Goal: Information Seeking & Learning: Learn about a topic

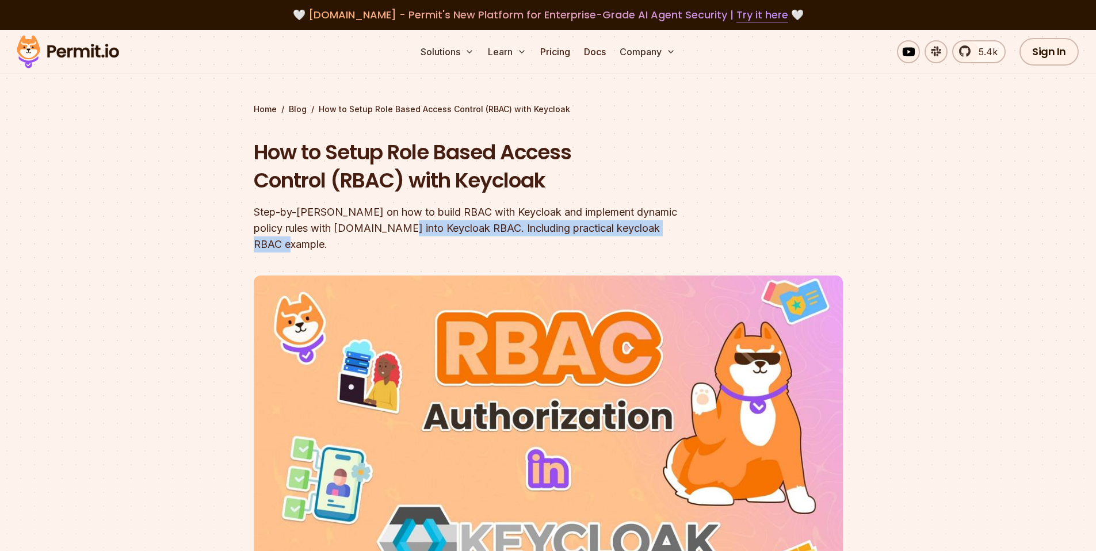
drag, startPoint x: 372, startPoint y: 227, endPoint x: 702, endPoint y: 231, distance: 329.8
click at [702, 231] on header "How to Setup Role Based Access Control (RBAC) with Keycloak Step-by-[PERSON_NAM…" at bounding box center [548, 403] width 589 height 531
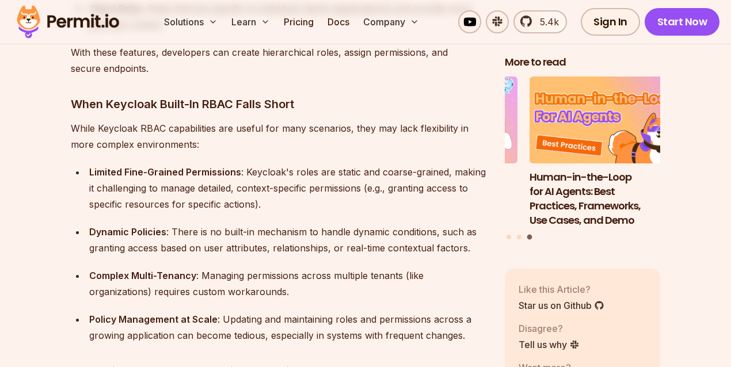
scroll to position [1366, 0]
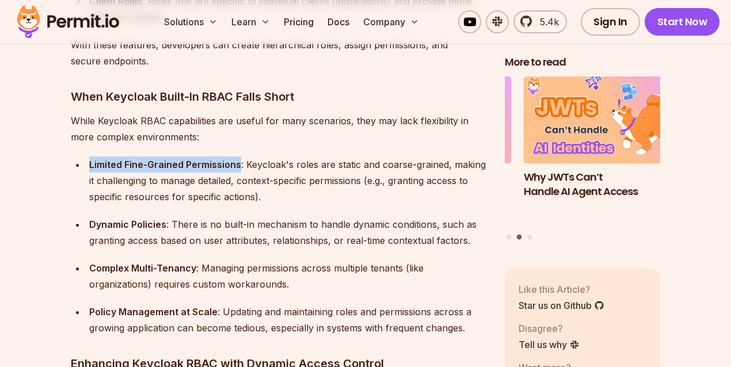
drag, startPoint x: 88, startPoint y: 146, endPoint x: 238, endPoint y: 150, distance: 149.7
click at [238, 157] on li "Limited Fine-Grained Permissions : Keycloak's roles are static and coarse-grain…" at bounding box center [286, 181] width 401 height 48
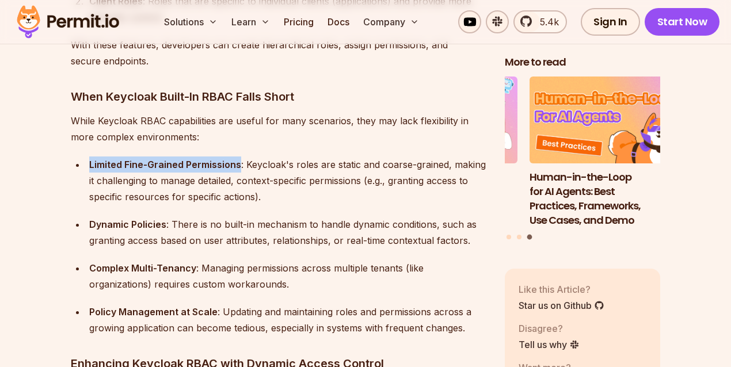
click at [238, 159] on strong "Limited Fine-Grained Permissions" at bounding box center [165, 165] width 152 height 12
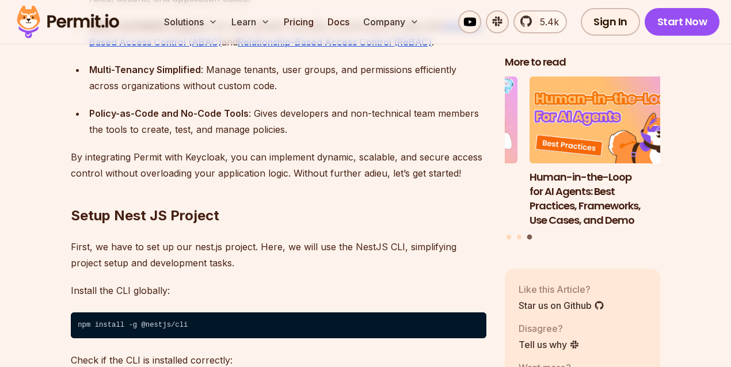
scroll to position [1840, 0]
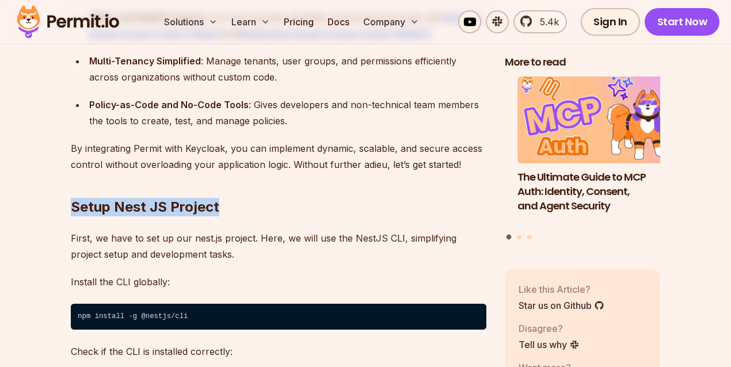
drag, startPoint x: 73, startPoint y: 191, endPoint x: 289, endPoint y: 191, distance: 215.8
click at [289, 191] on h2 "Setup Nest JS Project" at bounding box center [278, 184] width 415 height 64
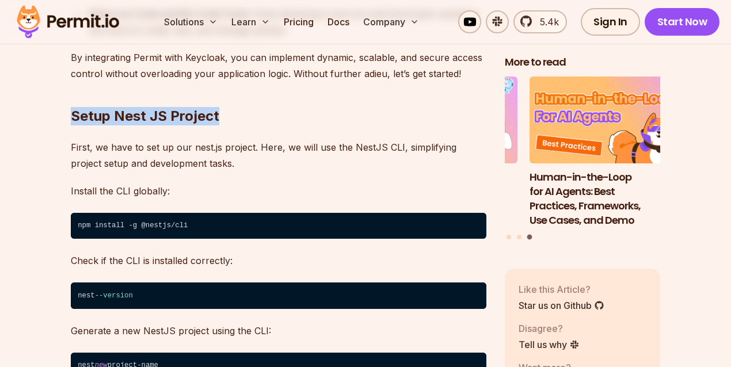
scroll to position [1929, 0]
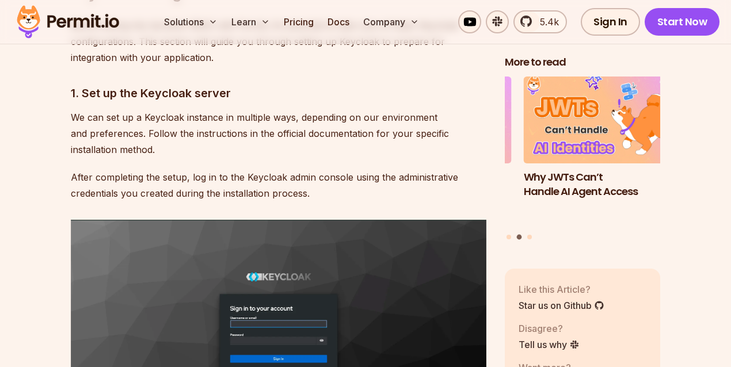
scroll to position [2414, 0]
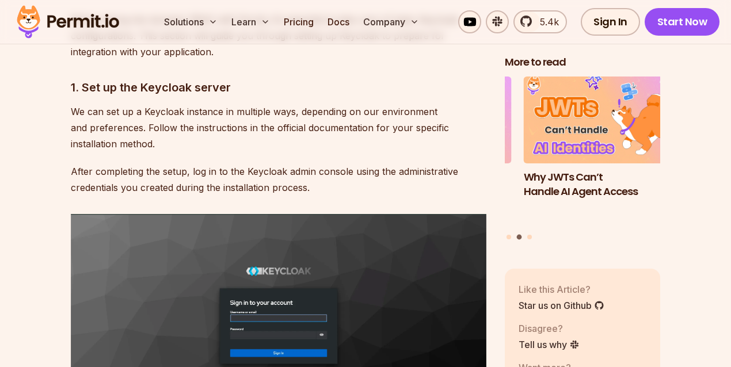
click at [89, 169] on p "After completing the setup, log in to the Keycloak admin console using the admi…" at bounding box center [278, 179] width 415 height 32
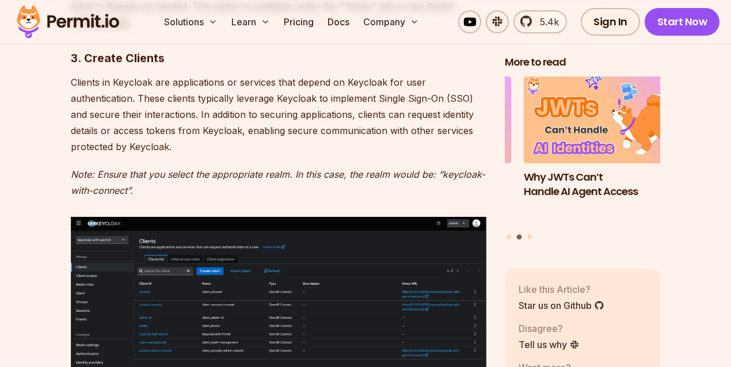
scroll to position [4481, 0]
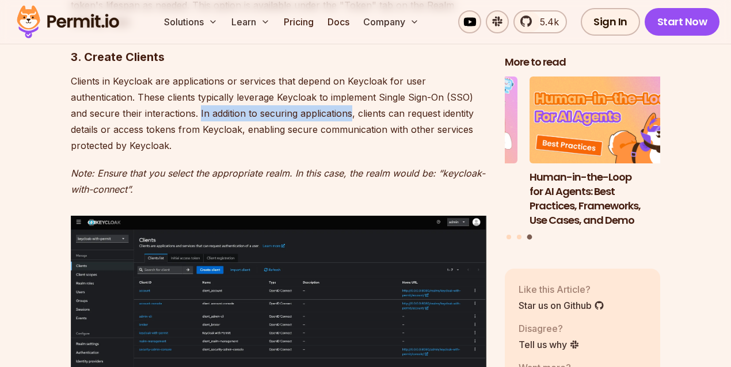
drag, startPoint x: 200, startPoint y: 95, endPoint x: 351, endPoint y: 95, distance: 151.3
click at [351, 95] on p "Clients in Keycloak are applications or services that depend on Keycloak for us…" at bounding box center [278, 113] width 415 height 81
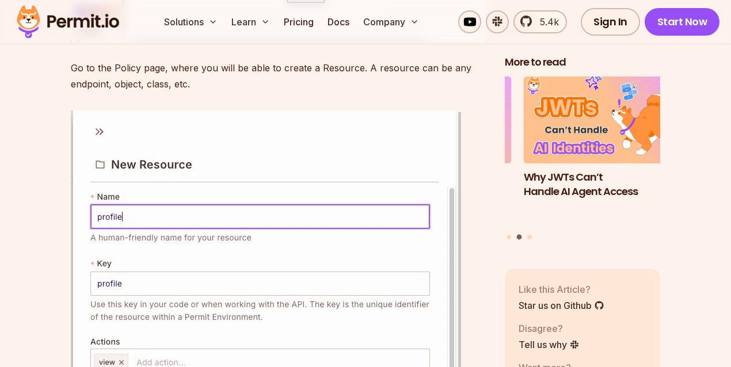
scroll to position [8922, 0]
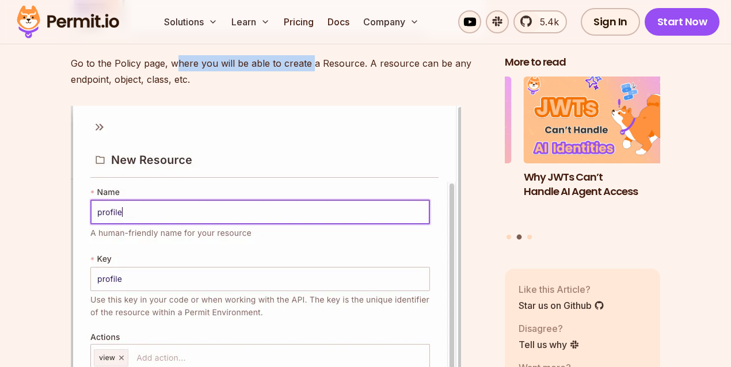
drag, startPoint x: 174, startPoint y: 197, endPoint x: 311, endPoint y: 197, distance: 137.0
click at [311, 87] on p "Go to the Policy page, where you will be able to create a Resource. A resource …" at bounding box center [278, 71] width 415 height 32
click at [272, 87] on p "Go to the Policy page, where you will be able to create a Resource. A resource …" at bounding box center [278, 71] width 415 height 32
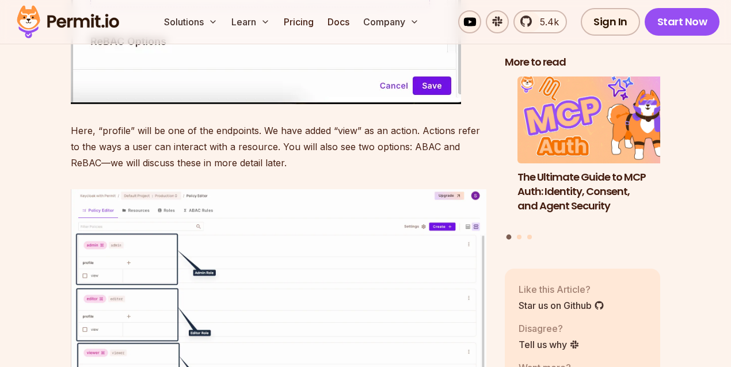
scroll to position [9418, 0]
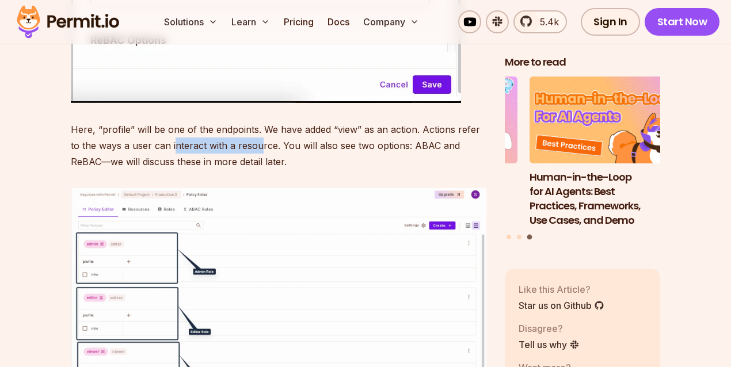
drag, startPoint x: 163, startPoint y: 279, endPoint x: 250, endPoint y: 284, distance: 86.4
click at [250, 170] on p "Here, “profile” will be one of the endpoints. We have added “view” as an action…" at bounding box center [278, 145] width 415 height 48
click at [266, 170] on p "Here, “profile” will be one of the endpoints. We have added “view” as an action…" at bounding box center [278, 145] width 415 height 48
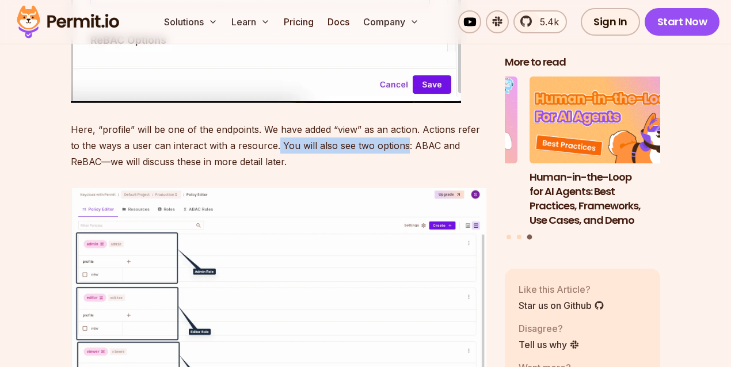
drag, startPoint x: 266, startPoint y: 281, endPoint x: 392, endPoint y: 284, distance: 126.0
click at [392, 170] on p "Here, “profile” will be one of the endpoints. We have added “view” as an action…" at bounding box center [278, 145] width 415 height 48
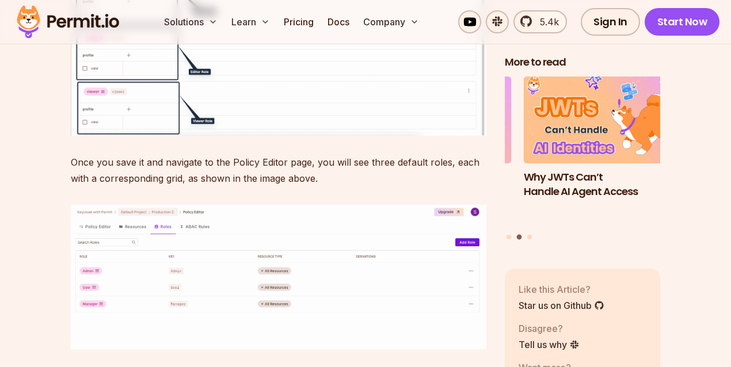
scroll to position [9683, 0]
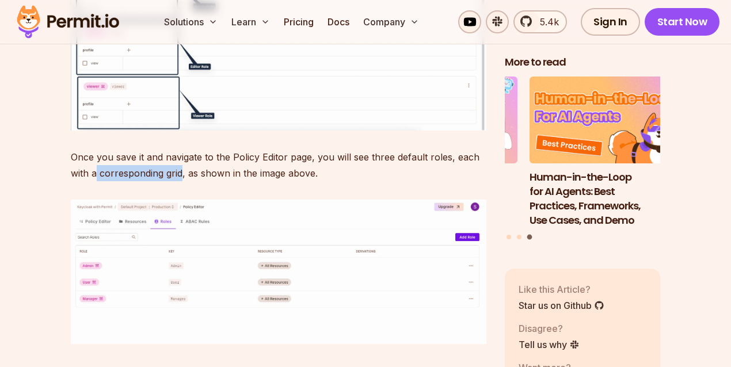
drag, startPoint x: 95, startPoint y: 312, endPoint x: 182, endPoint y: 307, distance: 87.6
click at [182, 181] on p "Once you save it and navigate to the Policy Editor page, you will see three def…" at bounding box center [278, 165] width 415 height 32
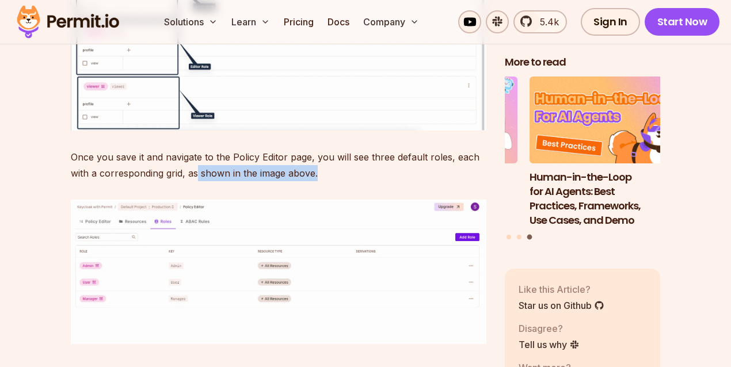
drag, startPoint x: 196, startPoint y: 309, endPoint x: 323, endPoint y: 309, distance: 127.8
click at [323, 181] on p "Once you save it and navigate to the Policy Editor page, you will see three def…" at bounding box center [278, 165] width 415 height 32
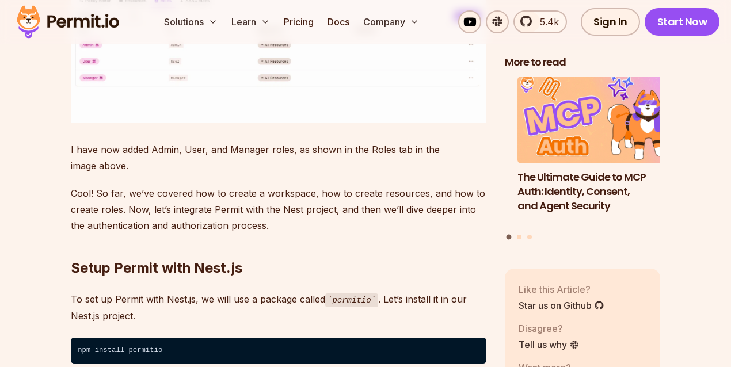
scroll to position [9908, 0]
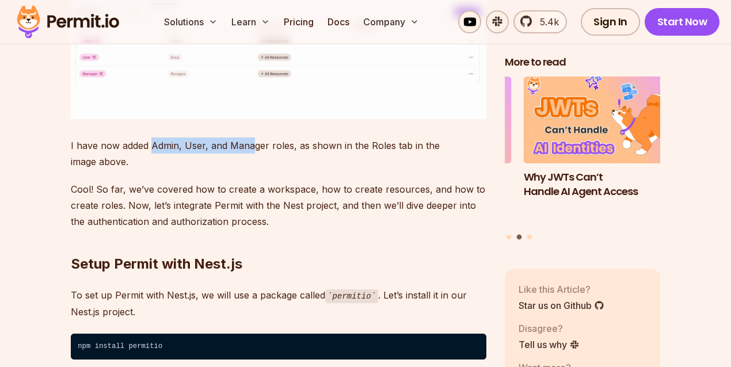
drag, startPoint x: 152, startPoint y: 283, endPoint x: 254, endPoint y: 283, distance: 101.9
click at [254, 170] on p "I have now added Admin, User, and Manager roles, as shown in the Roles tab in t…" at bounding box center [278, 154] width 415 height 32
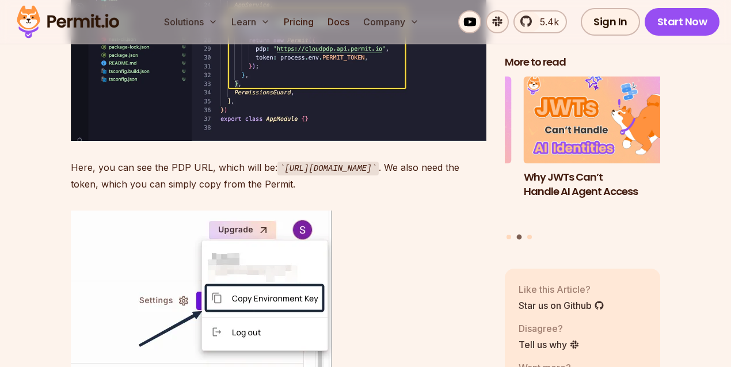
scroll to position [10444, 0]
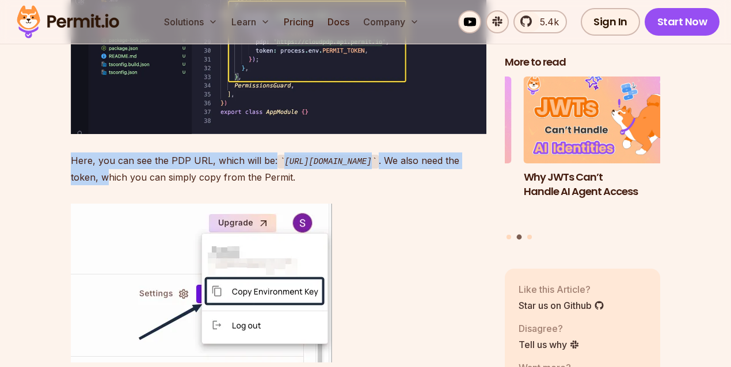
drag, startPoint x: 150, startPoint y: 311, endPoint x: 329, endPoint y: 322, distance: 179.3
click at [342, 185] on p "Here, you can see the PDP URL, which will be: [URL][DOMAIN_NAME] . We also need…" at bounding box center [278, 168] width 415 height 33
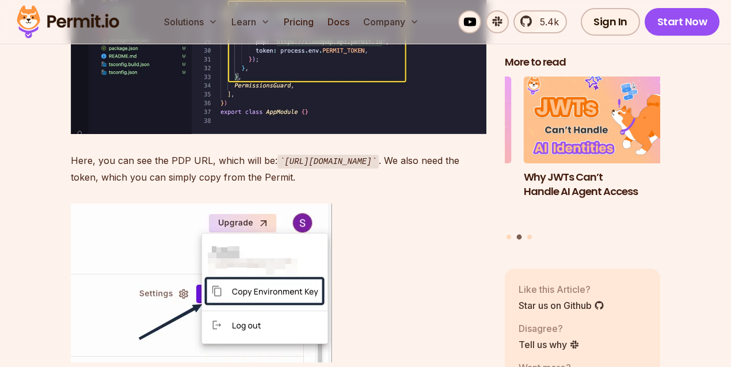
drag, startPoint x: 342, startPoint y: 315, endPoint x: 71, endPoint y: 298, distance: 271.0
click at [71, 185] on p "Here, you can see the PDP URL, which will be: [URL][DOMAIN_NAME] . We also need…" at bounding box center [278, 168] width 415 height 33
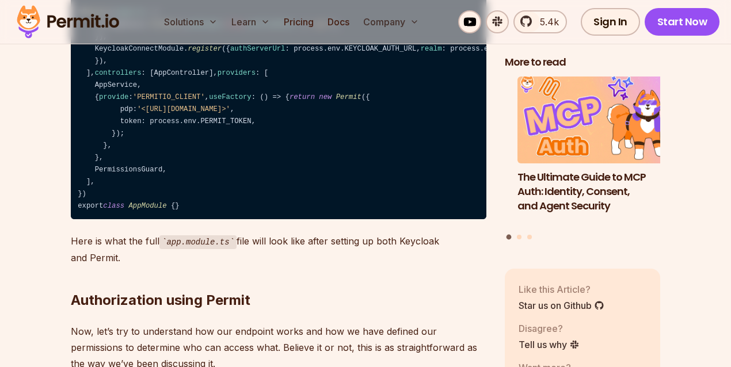
scroll to position [10969, 0]
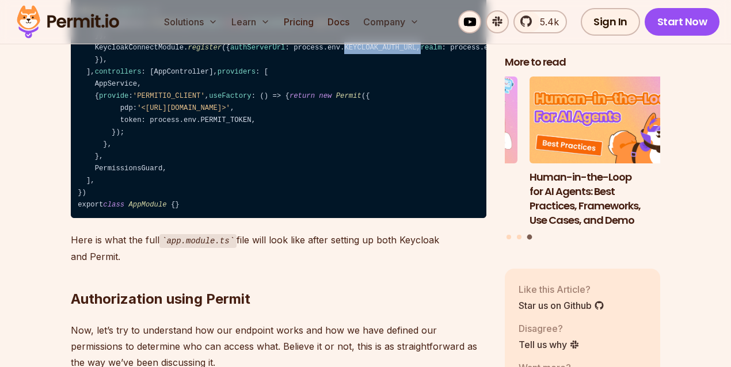
drag, startPoint x: 219, startPoint y: 234, endPoint x: 304, endPoint y: 233, distance: 84.6
click at [304, 219] on code "import { Module } from '@nestjs/common' ; import { ConfigModule } from '@nestjs…" at bounding box center [278, 60] width 415 height 316
drag, startPoint x: 186, startPoint y: 245, endPoint x: 283, endPoint y: 245, distance: 96.1
click at [283, 219] on code "import { Module } from '@nestjs/common' ; import { ConfigModule } from '@nestjs…" at bounding box center [278, 60] width 415 height 316
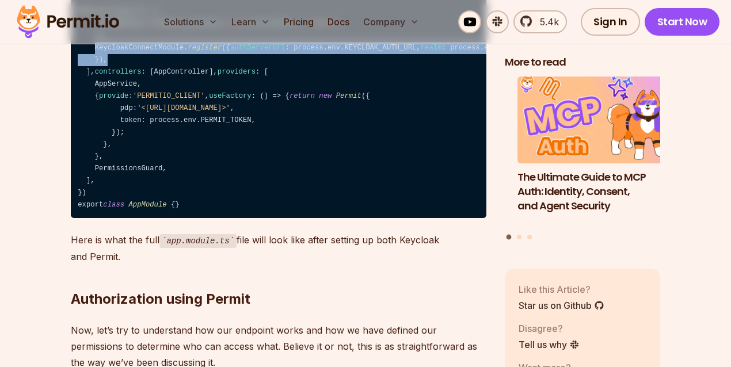
drag, startPoint x: 93, startPoint y: 220, endPoint x: 127, endPoint y: 279, distance: 67.0
click at [127, 219] on code "import { Module } from '@nestjs/common' ; import { ConfigModule } from '@nestjs…" at bounding box center [278, 60] width 415 height 316
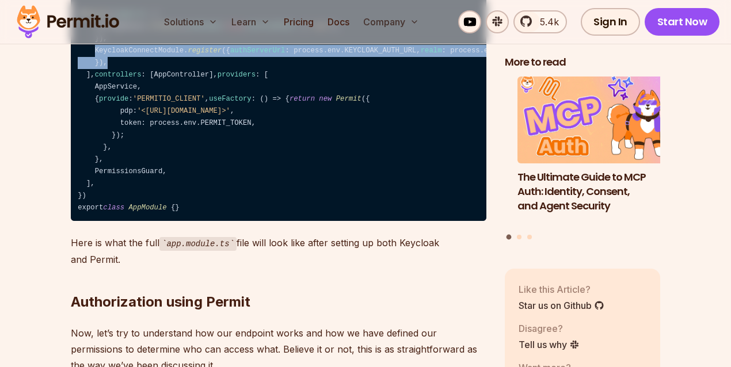
scroll to position [10968, 0]
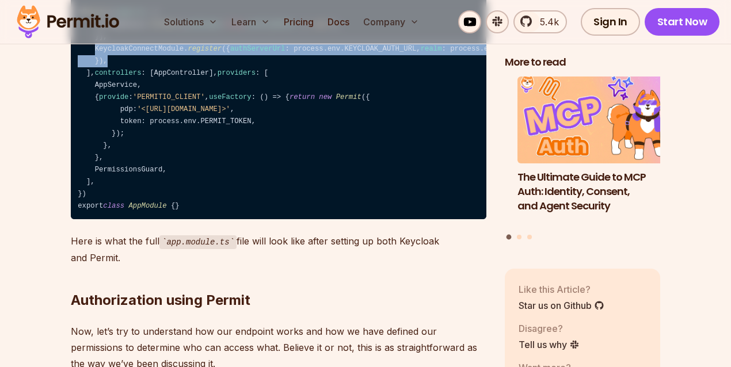
click at [233, 220] on code "import { Module } from '@nestjs/common' ; import { ConfigModule } from '@nestjs…" at bounding box center [278, 61] width 415 height 316
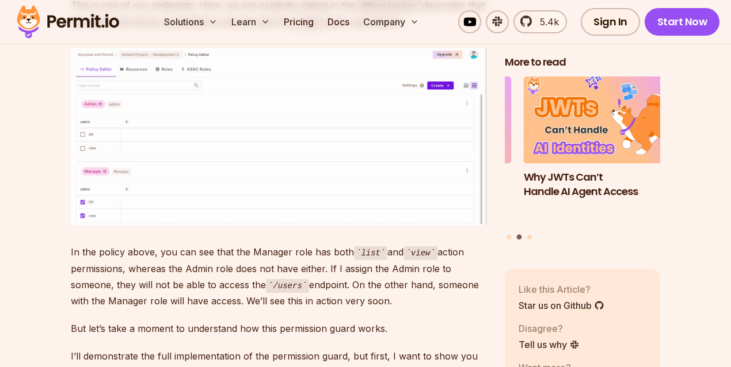
scroll to position [11481, 0]
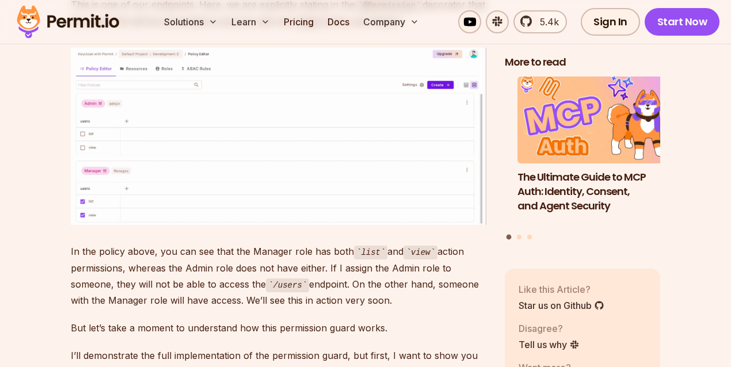
drag, startPoint x: 87, startPoint y: 177, endPoint x: 216, endPoint y: 177, distance: 128.9
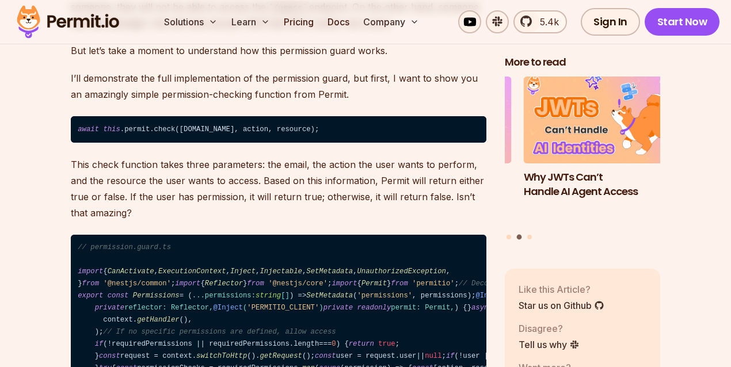
scroll to position [11772, 0]
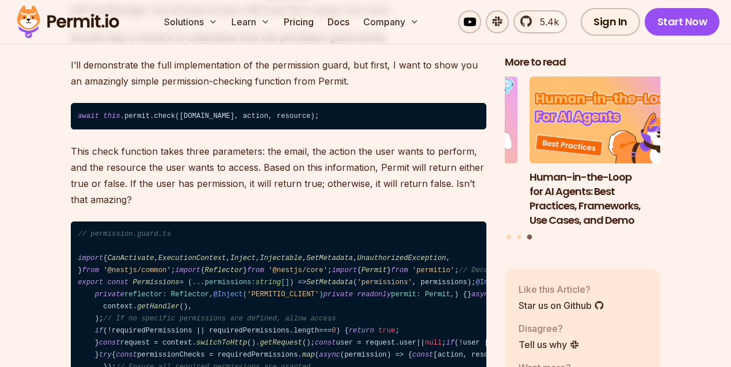
drag, startPoint x: 328, startPoint y: 280, endPoint x: 67, endPoint y: 263, distance: 261.2
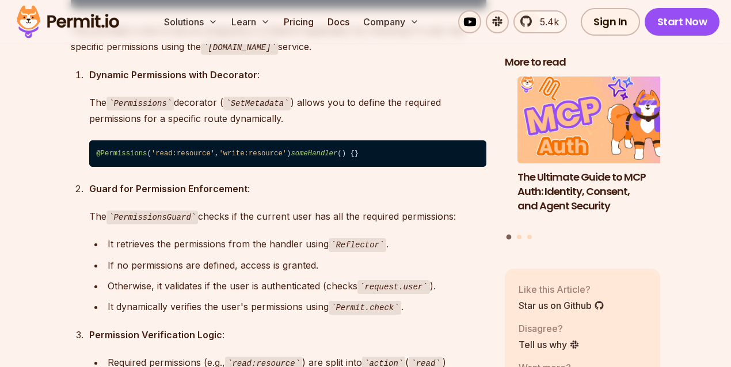
scroll to position [12234, 0]
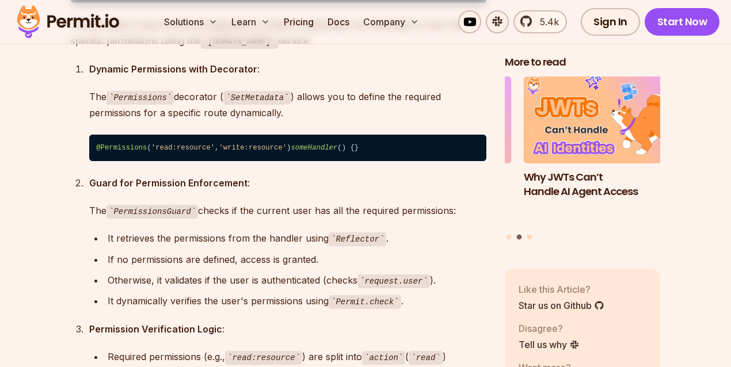
drag, startPoint x: 79, startPoint y: 99, endPoint x: 91, endPoint y: 224, distance: 125.5
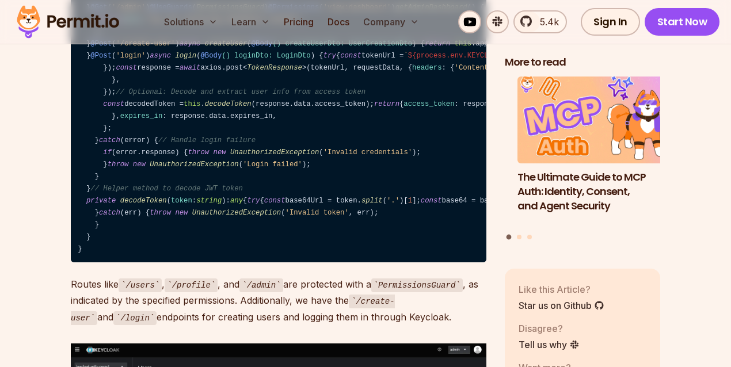
scroll to position [13694, 0]
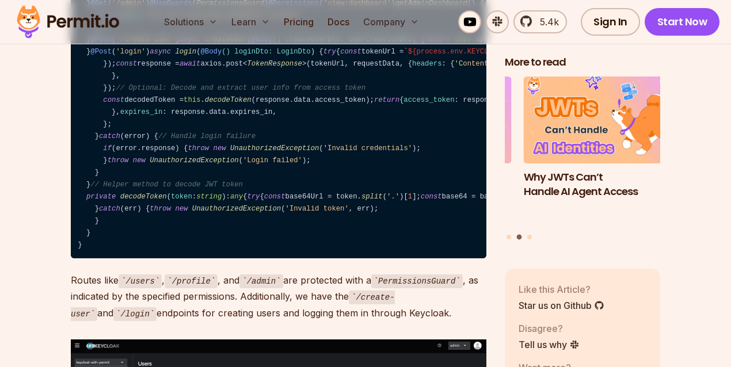
drag, startPoint x: 78, startPoint y: 132, endPoint x: 93, endPoint y: 271, distance: 140.1
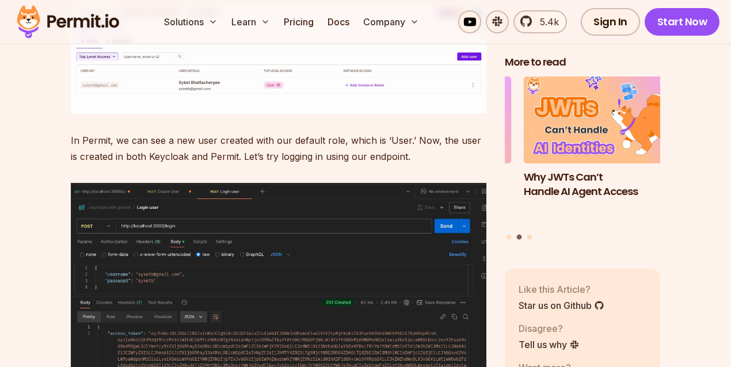
scroll to position [15152, 0]
